Goal: Find specific page/section: Find specific page/section

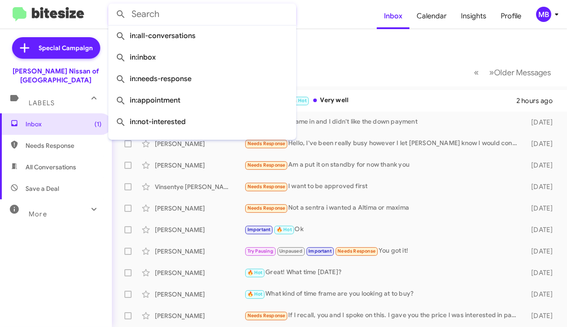
click at [200, 12] on input "text" at bounding box center [202, 14] width 188 height 21
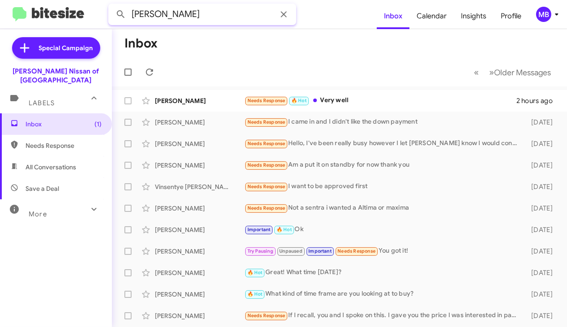
type input "[PERSON_NAME]"
click at [112, 5] on button at bounding box center [121, 14] width 18 height 18
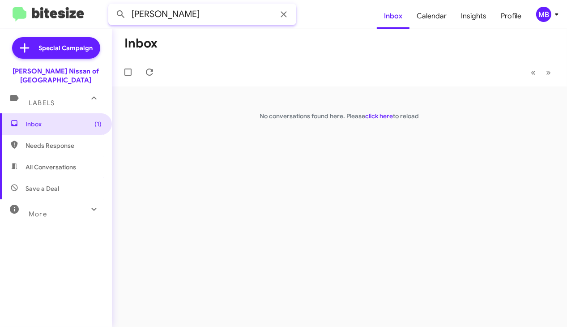
click at [151, 13] on input "[PERSON_NAME]" at bounding box center [202, 14] width 188 height 21
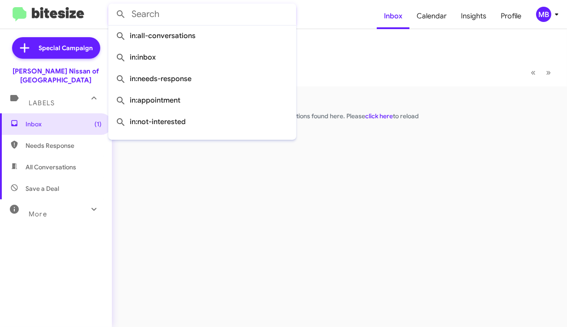
click at [211, 17] on input "text" at bounding box center [202, 14] width 188 height 21
click at [211, 17] on input "a" at bounding box center [202, 14] width 188 height 21
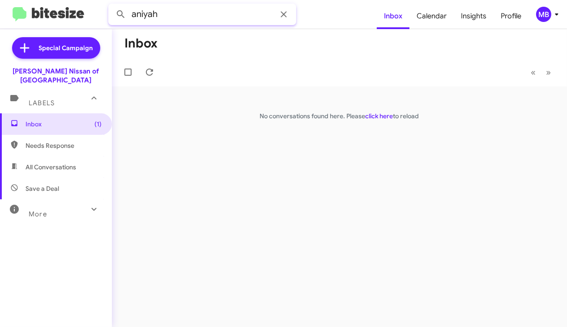
click at [112, 5] on button at bounding box center [121, 14] width 18 height 18
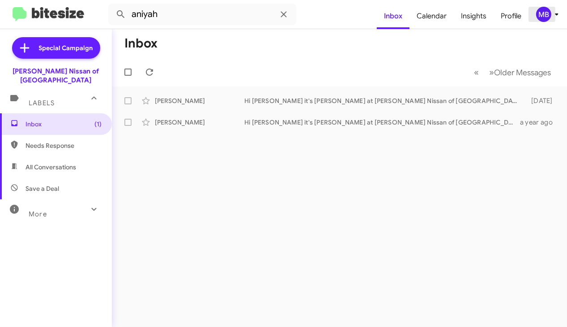
click at [546, 13] on div "MB" at bounding box center [543, 14] width 15 height 15
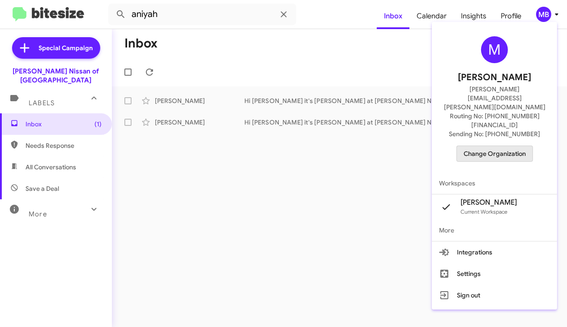
click at [498, 146] on span "Change Organization" at bounding box center [494, 153] width 62 height 15
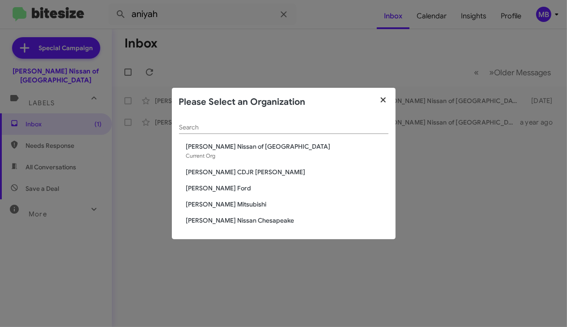
click at [383, 96] on icon "button" at bounding box center [383, 100] width 10 height 8
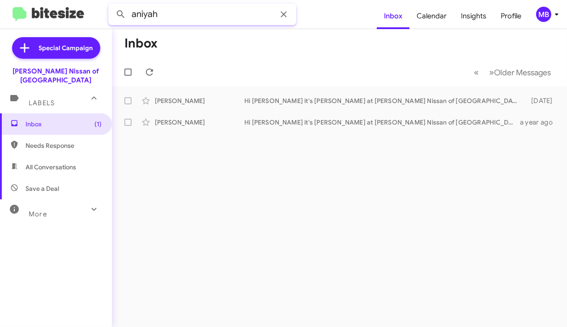
click at [182, 15] on input "aniyah" at bounding box center [202, 14] width 188 height 21
click at [112, 5] on button at bounding box center [121, 14] width 18 height 18
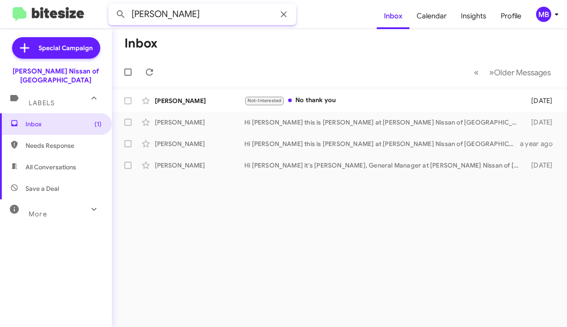
click at [227, 10] on input "[PERSON_NAME]" at bounding box center [202, 14] width 188 height 21
type input "[PERSON_NAME]"
click at [112, 5] on button at bounding box center [121, 14] width 18 height 18
